Goal: Task Accomplishment & Management: Complete application form

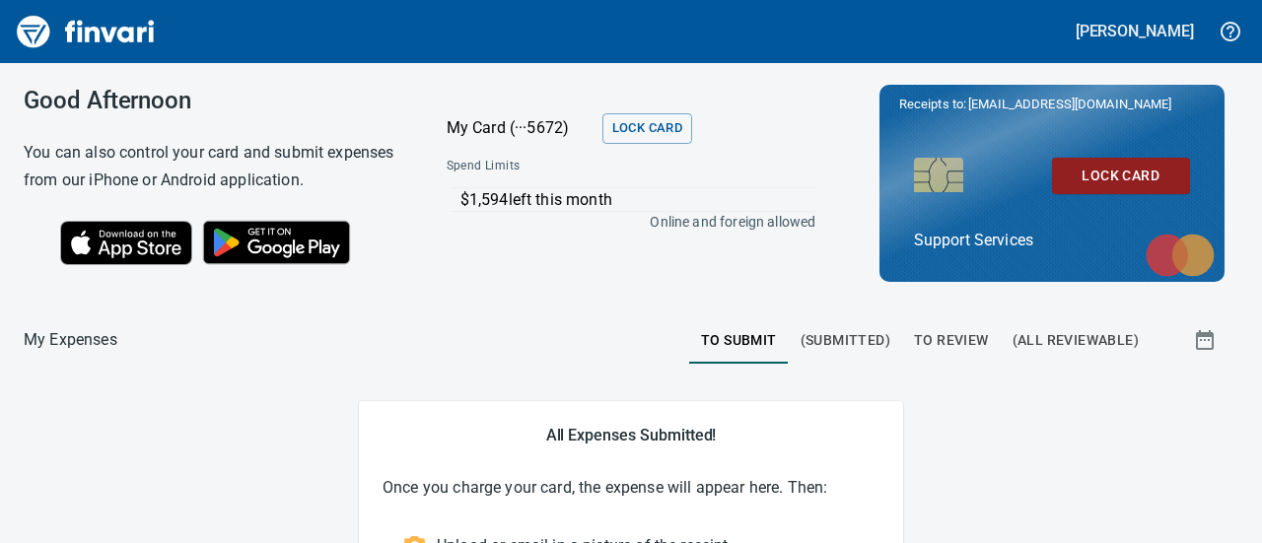
scroll to position [112, 0]
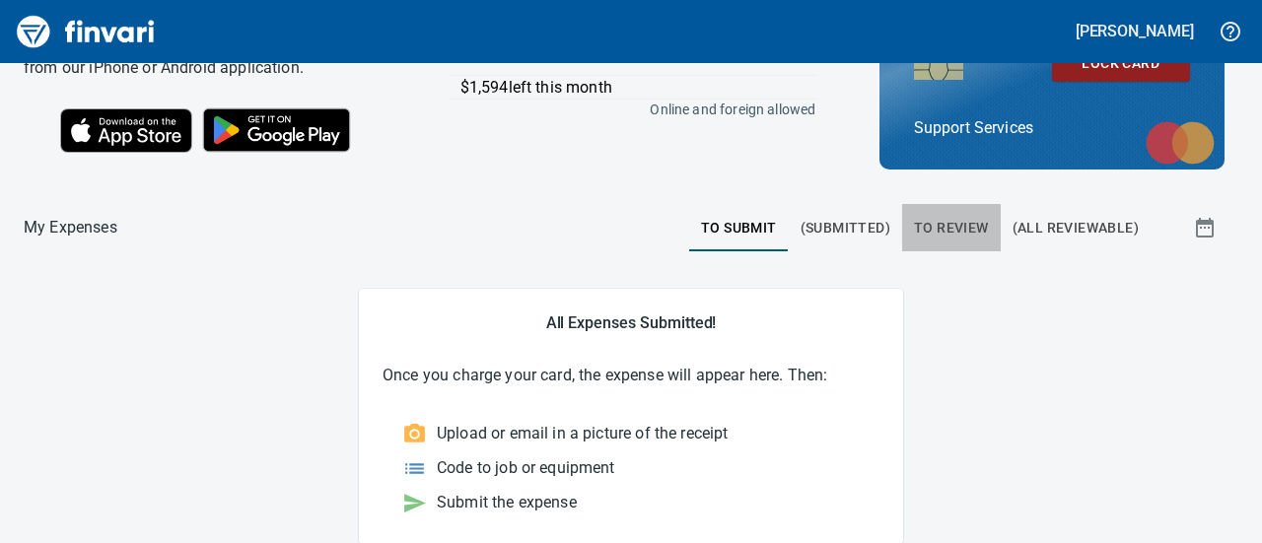
click at [935, 228] on span "To Review" at bounding box center [951, 228] width 75 height 25
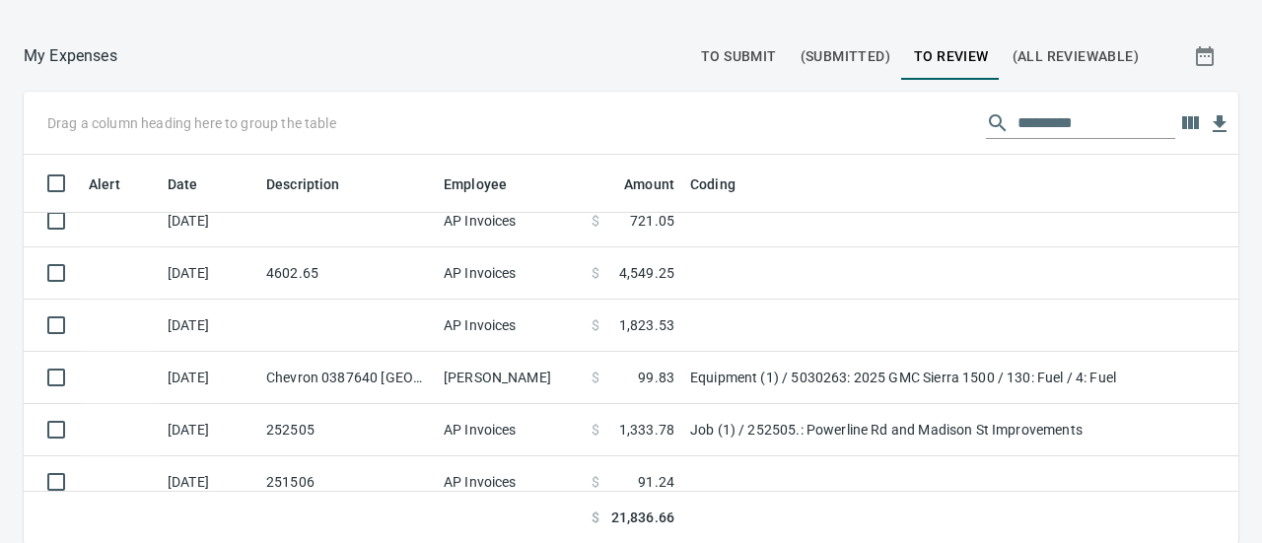
scroll to position [121, 0]
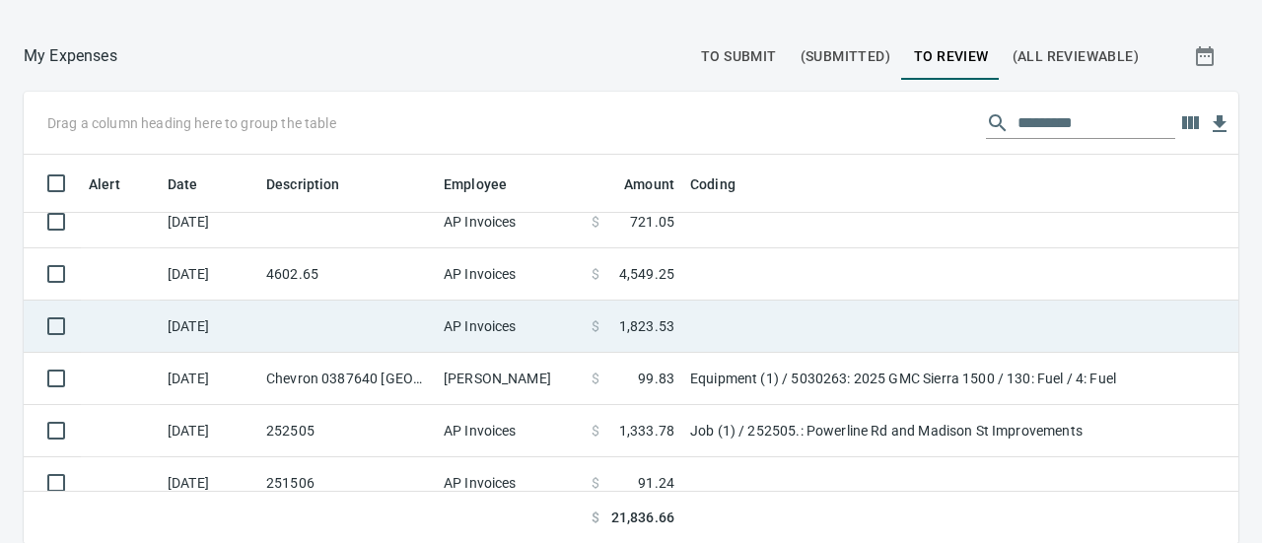
click at [791, 318] on td at bounding box center [928, 327] width 493 height 52
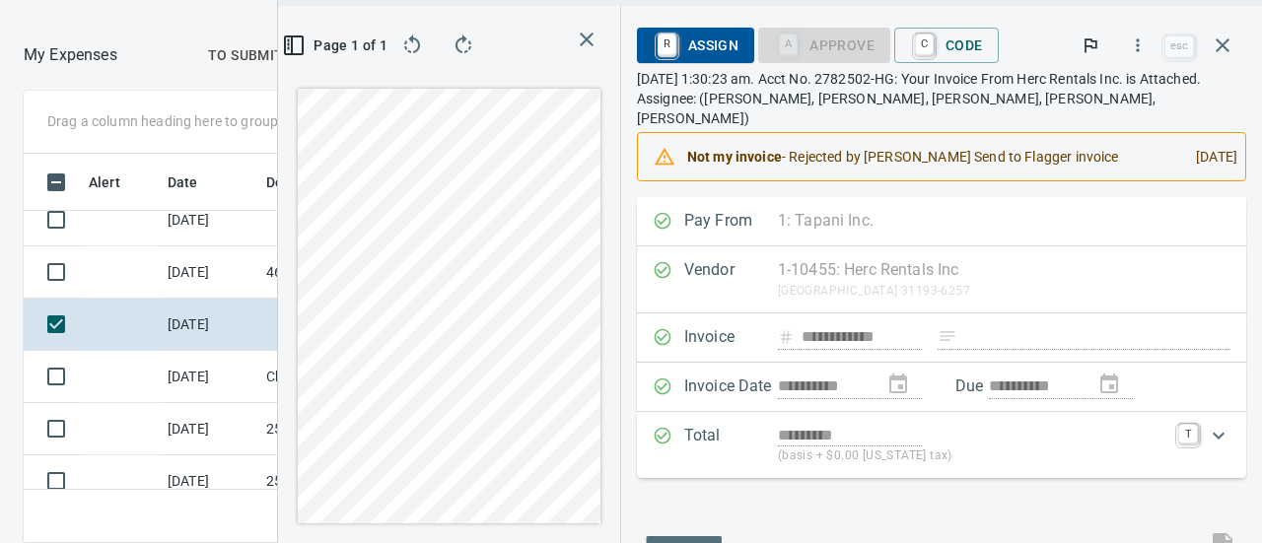
scroll to position [359, 677]
click at [1140, 46] on icon "button" at bounding box center [1138, 46] width 20 height 20
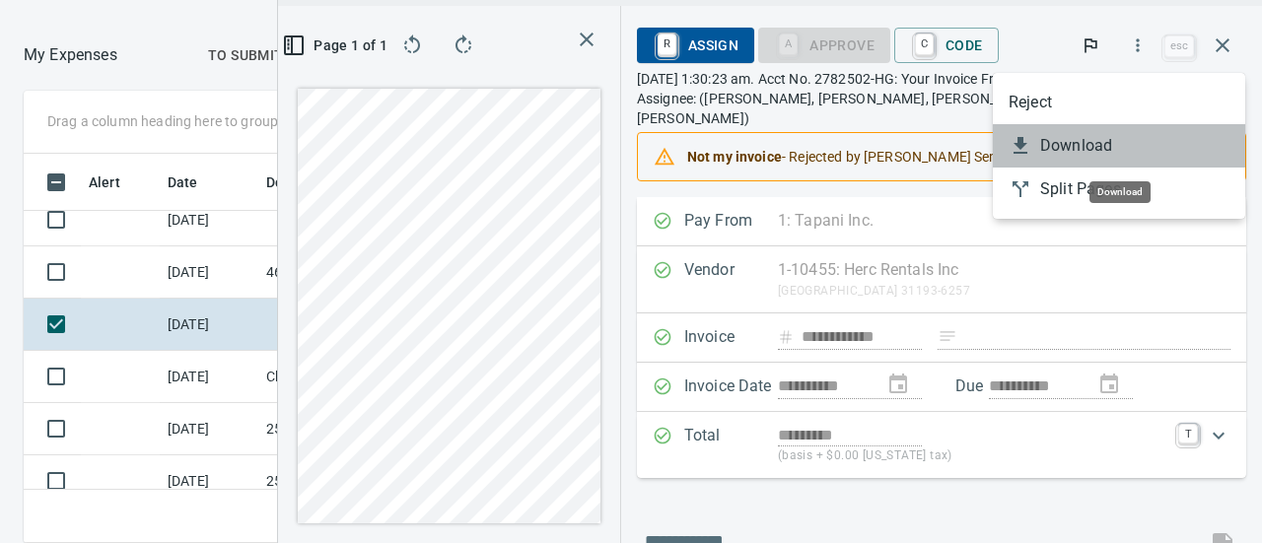
click at [1059, 144] on span "Download" at bounding box center [1134, 146] width 189 height 24
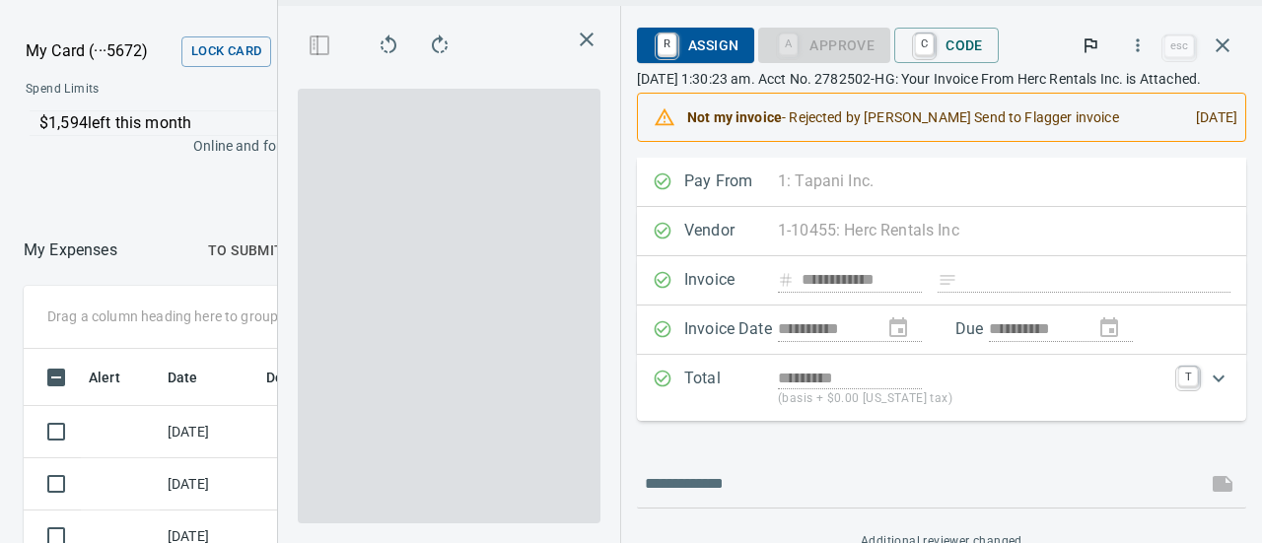
scroll to position [2, 2]
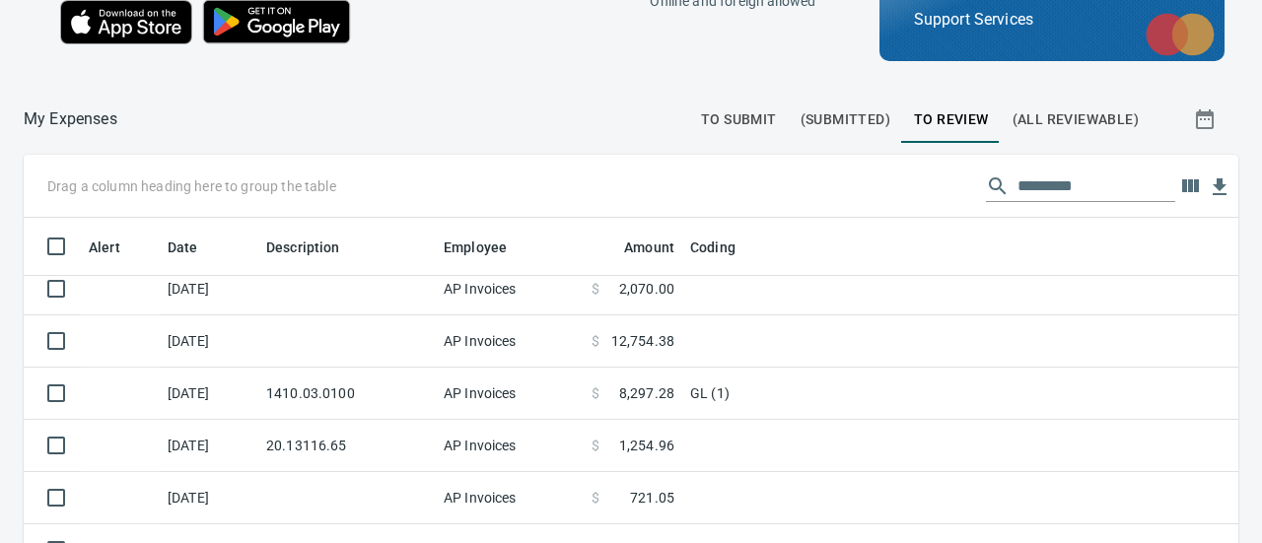
scroll to position [274, 0]
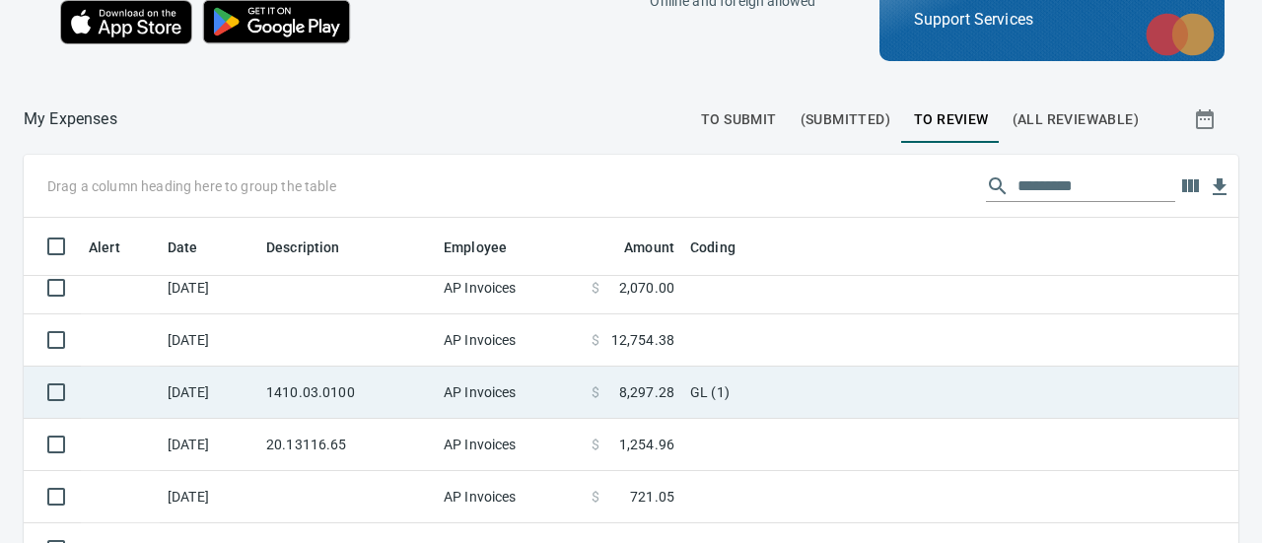
click at [809, 397] on td "GL (1)" at bounding box center [928, 393] width 493 height 52
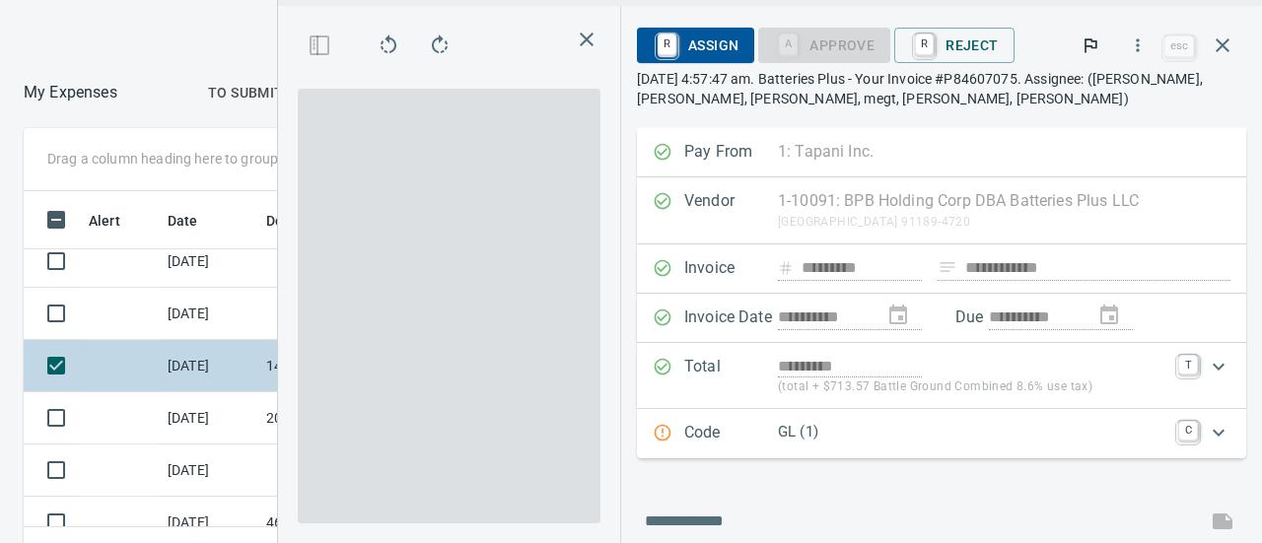
scroll to position [359, 677]
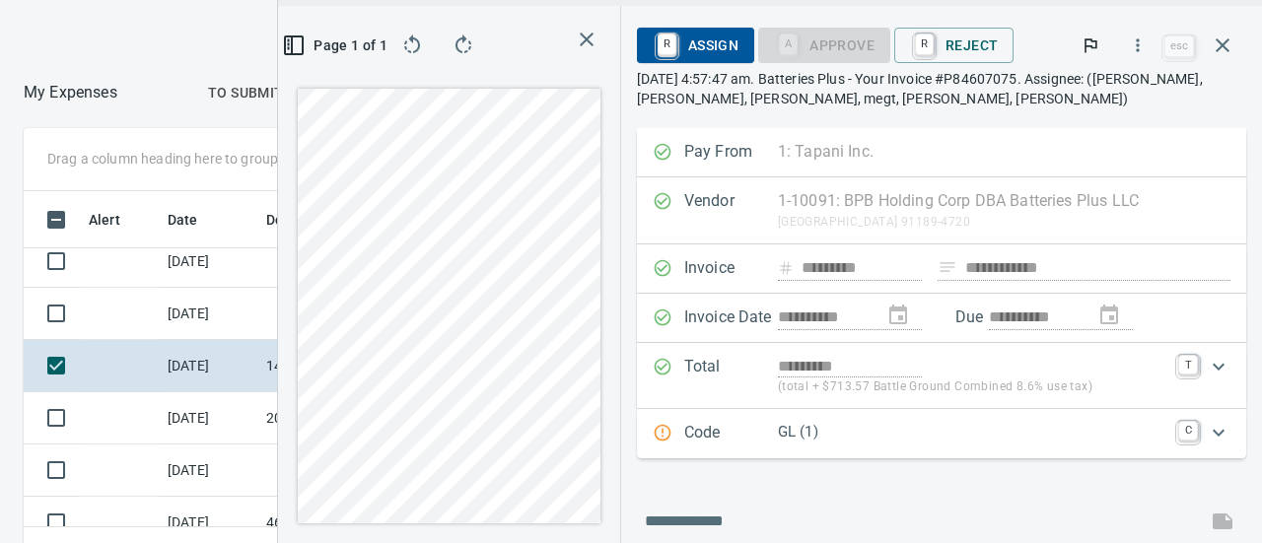
click at [959, 436] on p "GL (1)" at bounding box center [972, 432] width 389 height 23
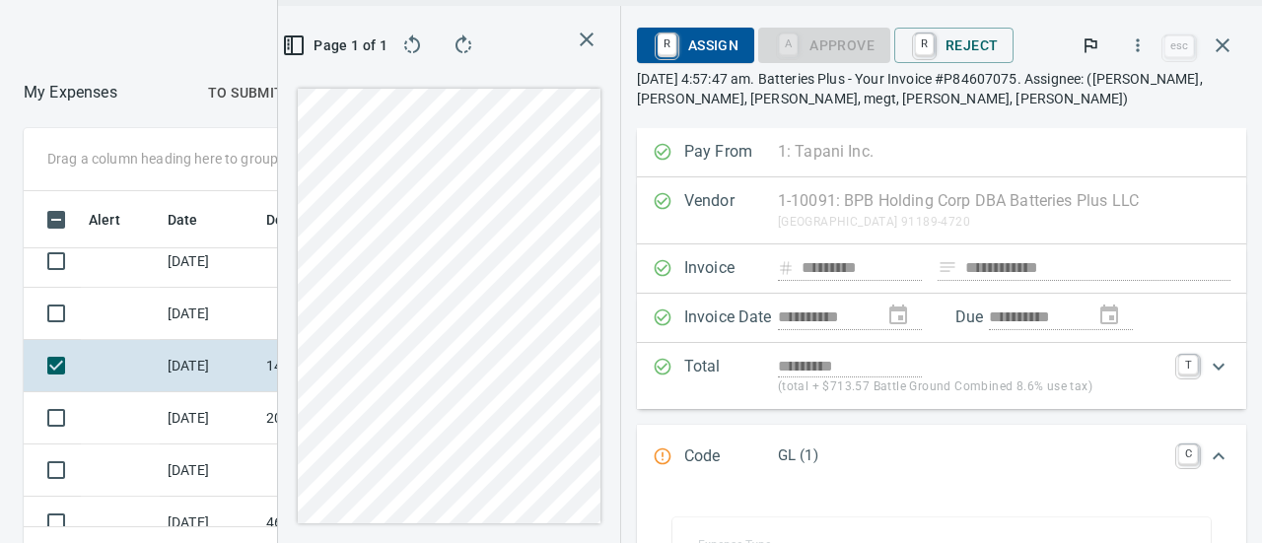
scroll to position [320, 0]
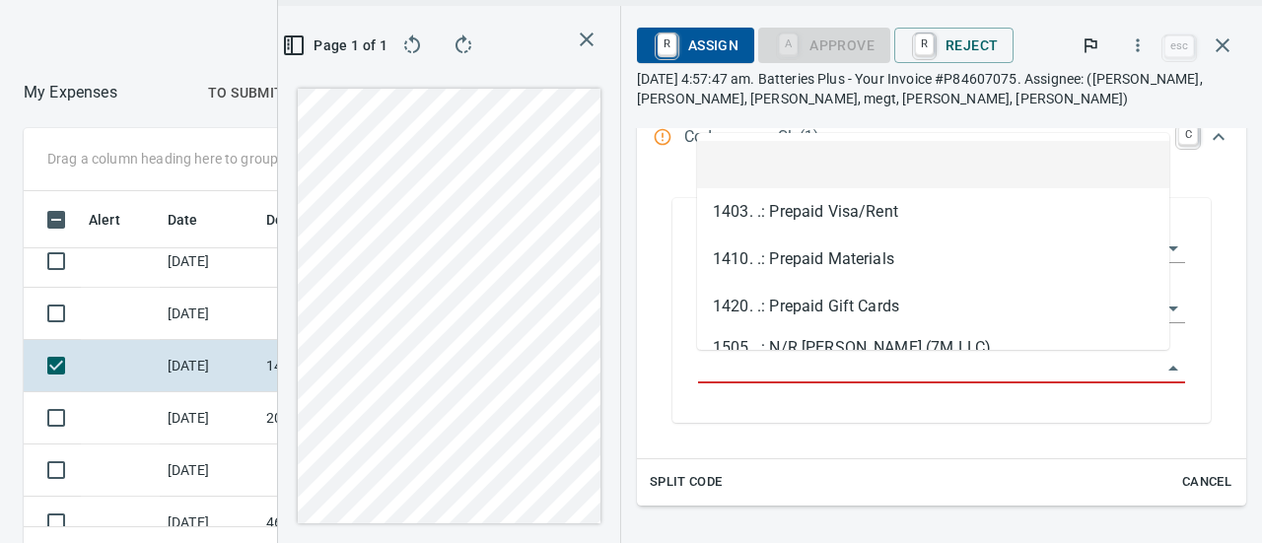
click at [811, 358] on input "GL Account" at bounding box center [929, 369] width 463 height 28
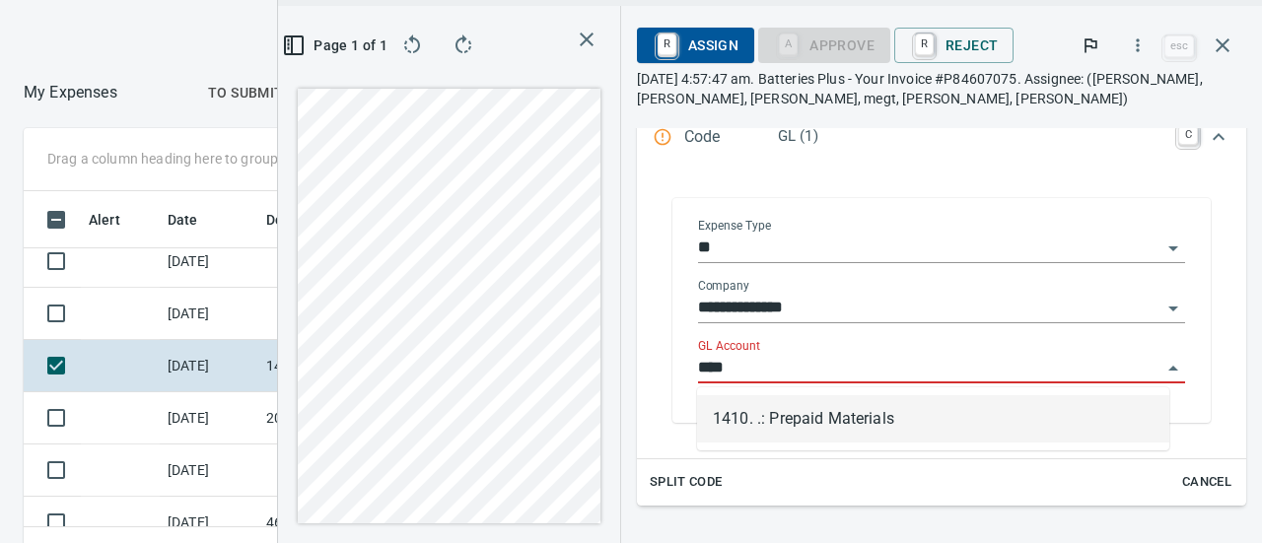
scroll to position [359, 677]
click at [815, 425] on li "1410. .: Prepaid Materials" at bounding box center [933, 418] width 472 height 47
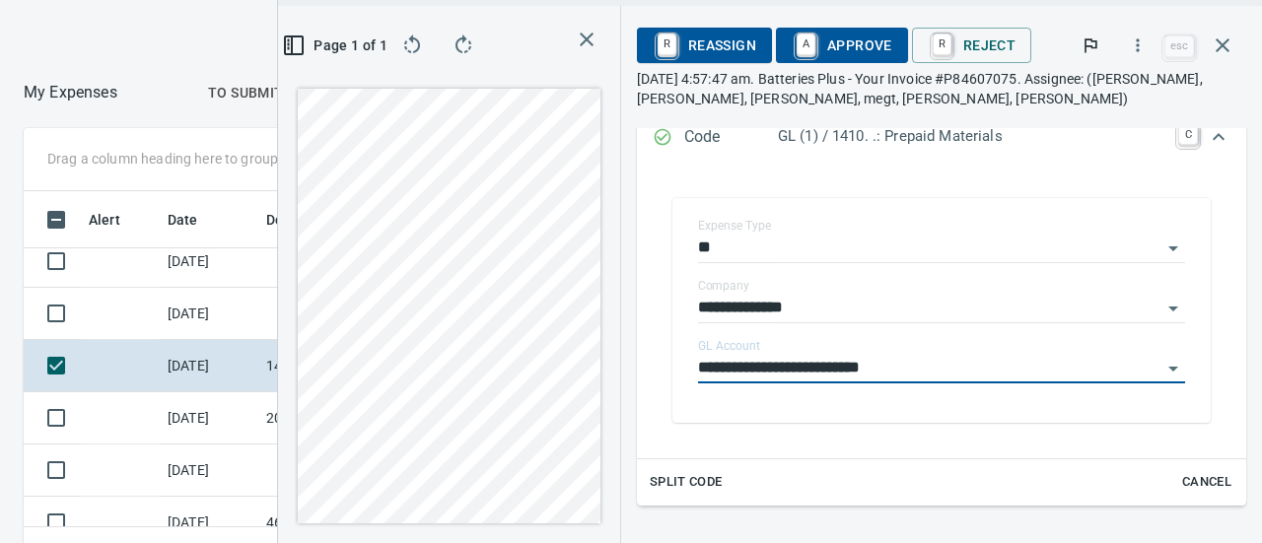
type input "**********"
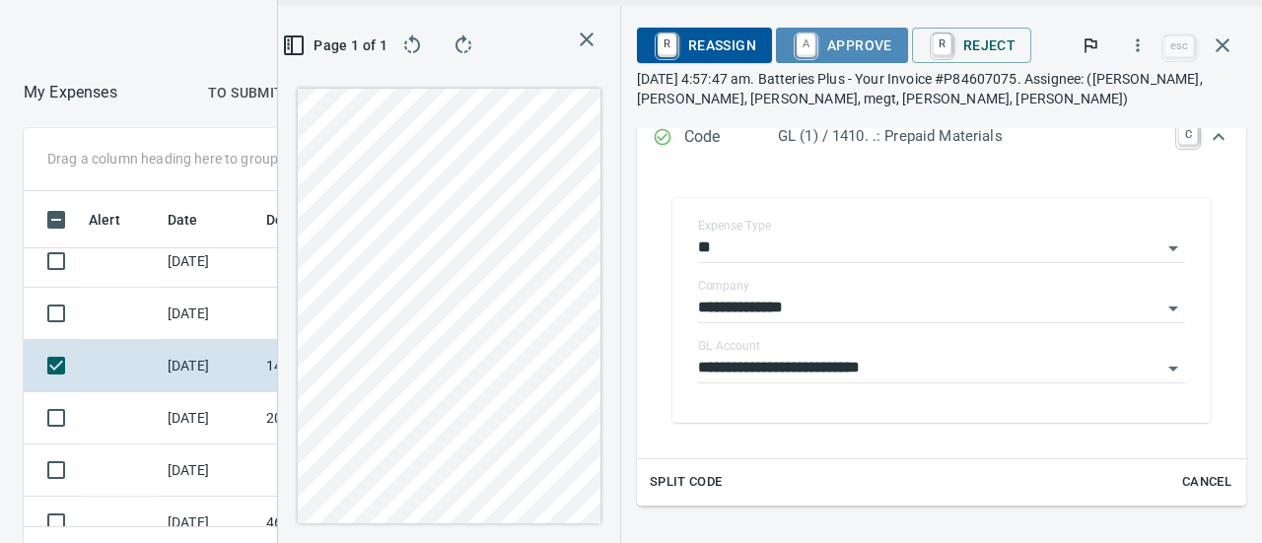
click at [868, 38] on span "A Approve" at bounding box center [842, 46] width 101 height 34
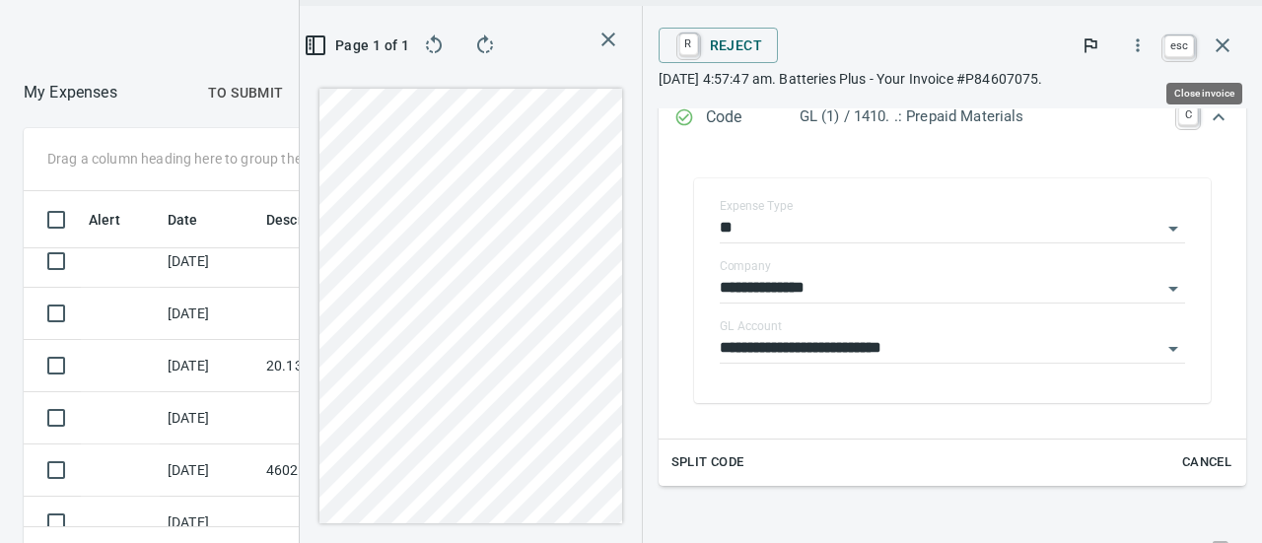
click at [1218, 31] on button "button" at bounding box center [1222, 45] width 47 height 47
